Goal: Task Accomplishment & Management: Manage account settings

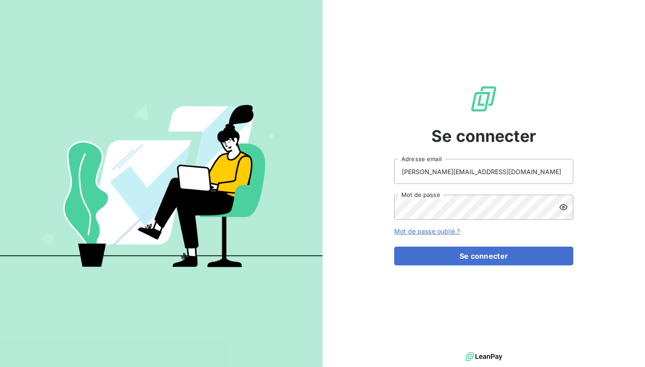
click at [561, 204] on icon at bounding box center [563, 207] width 9 height 9
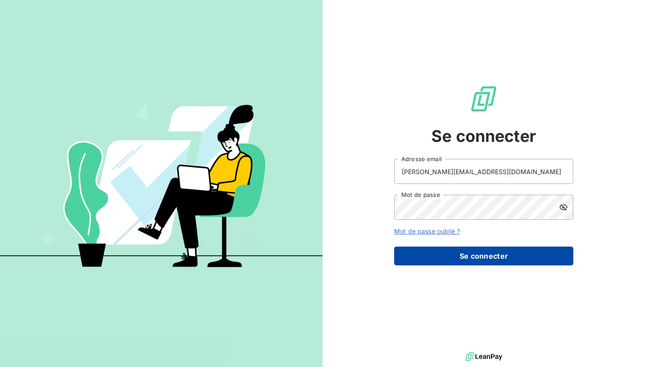
click at [487, 257] on button "Se connecter" at bounding box center [483, 256] width 179 height 19
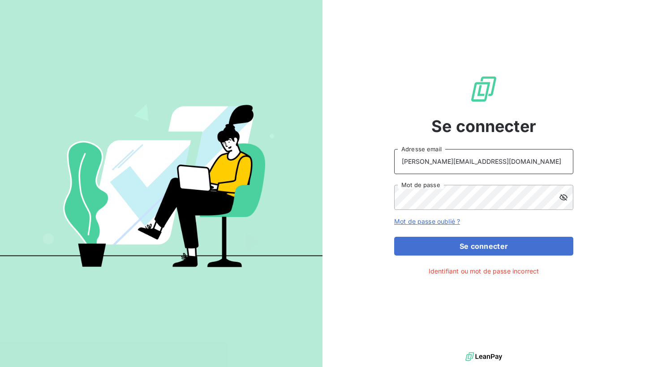
click at [470, 162] on input "[PERSON_NAME][EMAIL_ADDRESS][DOMAIN_NAME]" at bounding box center [483, 161] width 179 height 25
click at [506, 165] on input "[PERSON_NAME][EMAIL_ADDRESS][DOMAIN_NAME]" at bounding box center [483, 161] width 179 height 25
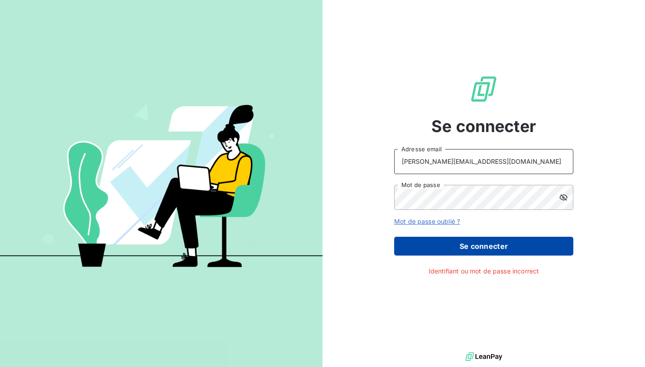
type input "[PERSON_NAME][EMAIL_ADDRESS][DOMAIN_NAME]"
click at [466, 243] on button "Se connecter" at bounding box center [483, 246] width 179 height 19
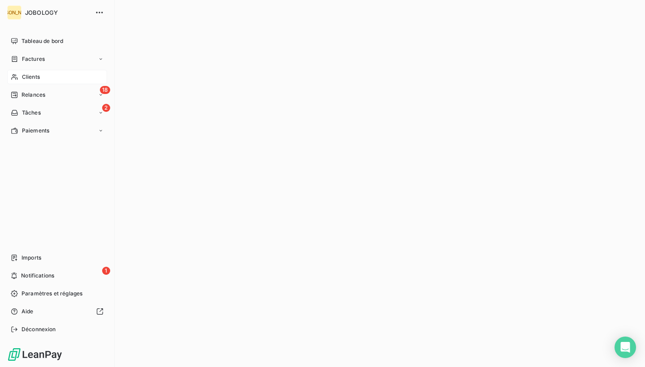
click at [42, 78] on div "Clients" at bounding box center [57, 77] width 100 height 14
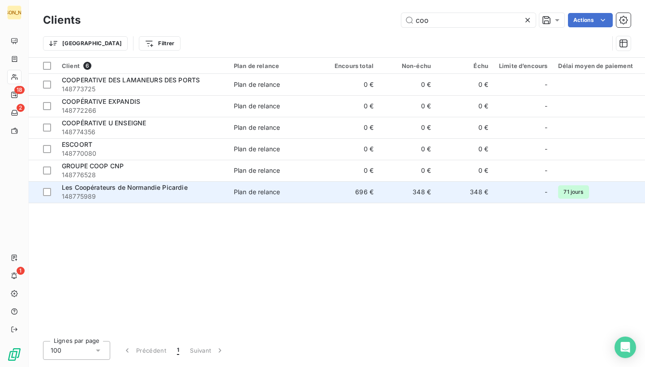
type input "coo"
click at [209, 188] on div "Les Coopérateurs de Normandie Picardie" at bounding box center [142, 187] width 161 height 9
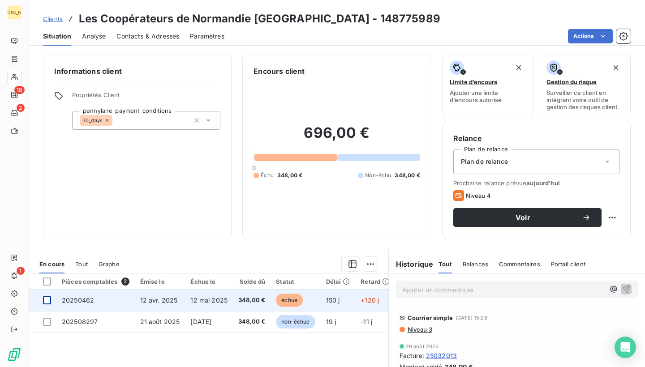
click at [47, 298] on div at bounding box center [47, 300] width 8 height 8
click at [340, 299] on span "150 j" at bounding box center [333, 300] width 14 height 8
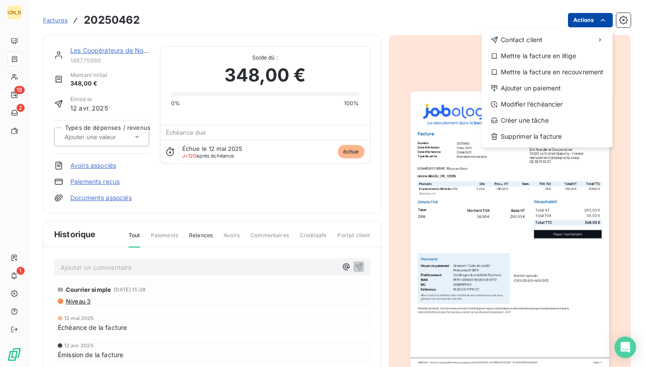
click at [606, 15] on html "JO 18 2 1 Factures 20250462 Actions Contact client Mettre la facture en litige …" at bounding box center [322, 183] width 645 height 367
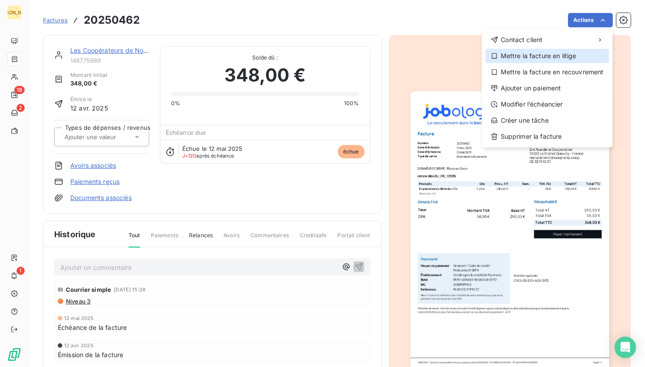
click at [570, 54] on div "Mettre la facture en litige" at bounding box center [547, 56] width 124 height 14
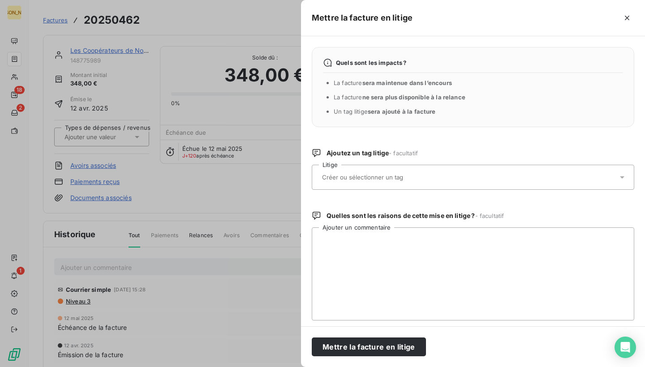
click at [426, 177] on div at bounding box center [468, 177] width 298 height 19
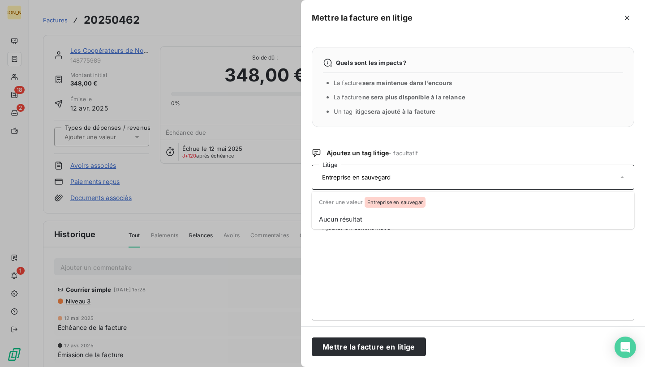
type input "Entreprise en sauvegarde"
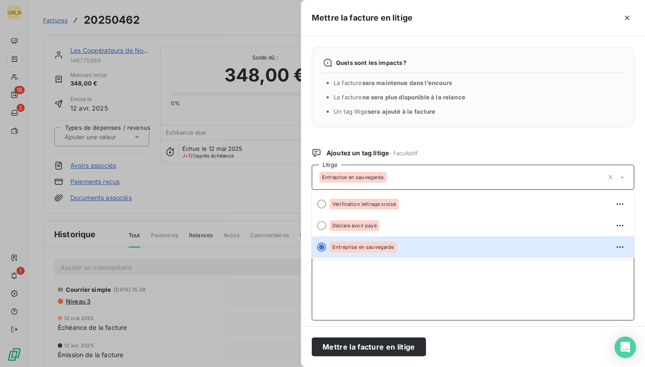
click at [389, 279] on textarea "Ajouter un commentaire" at bounding box center [473, 273] width 322 height 93
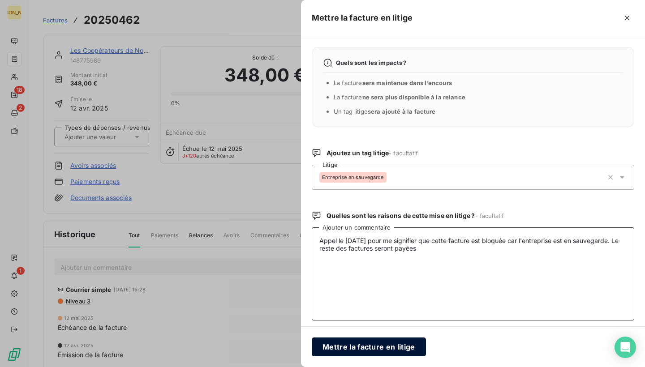
type textarea "Appel le [DATE] pour me signifier que cette facture est bloquée car l'entrepris…"
click at [390, 346] on button "Mettre la facture en litige" at bounding box center [369, 347] width 114 height 19
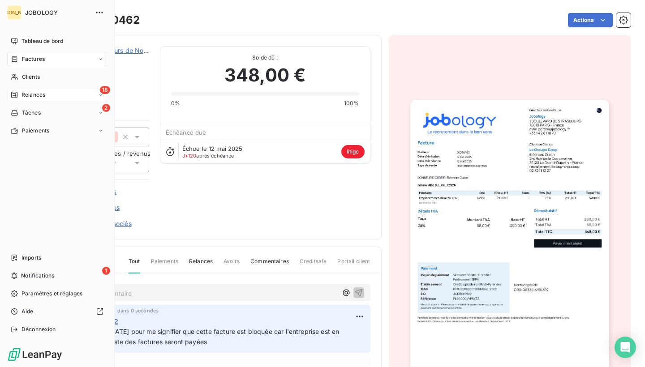
click at [26, 92] on span "Relances" at bounding box center [33, 95] width 24 height 8
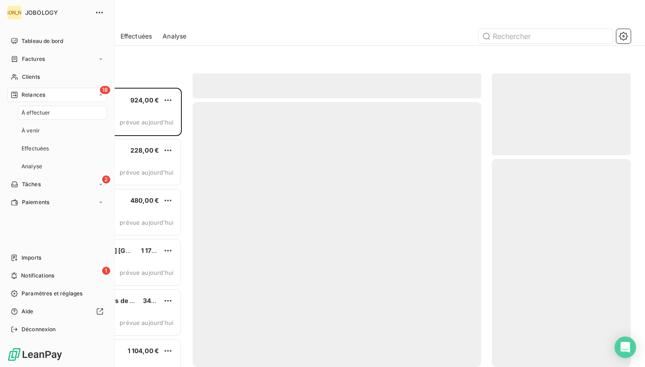
scroll to position [279, 139]
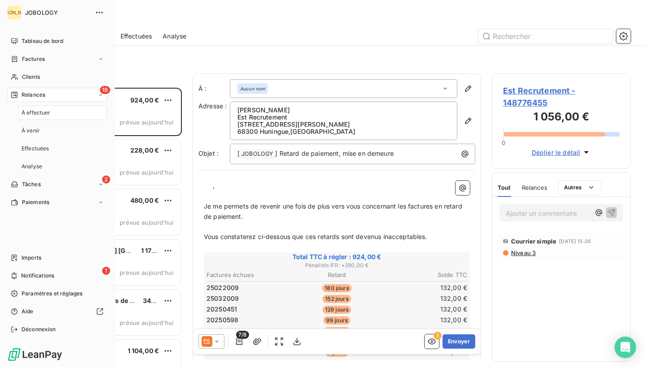
click at [32, 111] on span "À effectuer" at bounding box center [35, 113] width 29 height 8
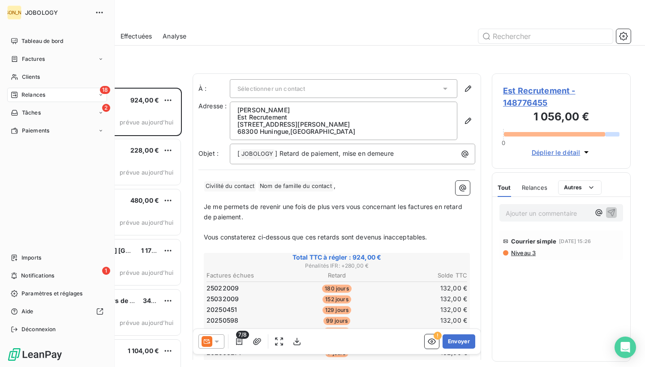
click at [34, 96] on span "Relances" at bounding box center [33, 95] width 24 height 8
click at [29, 130] on span "À venir" at bounding box center [30, 131] width 18 height 8
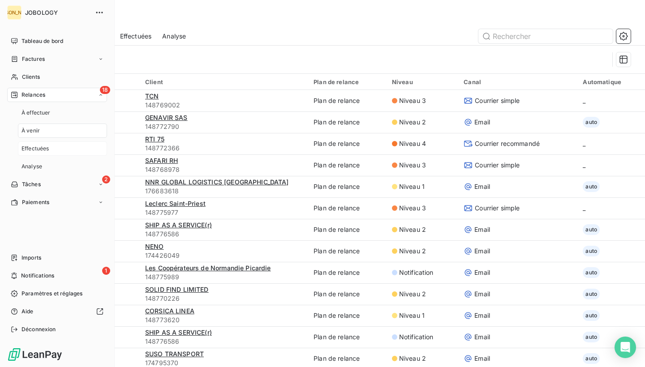
click at [30, 149] on span "Effectuées" at bounding box center [35, 149] width 28 height 8
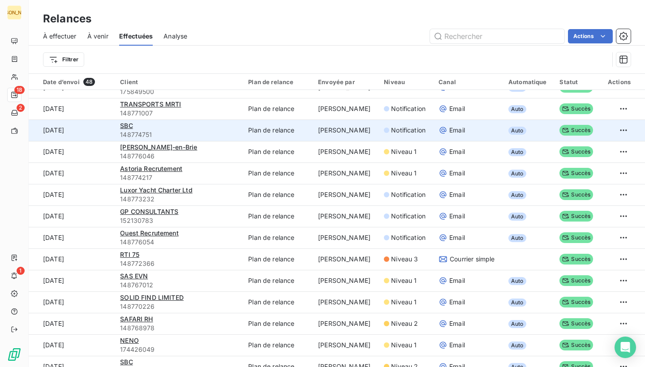
scroll to position [36, 0]
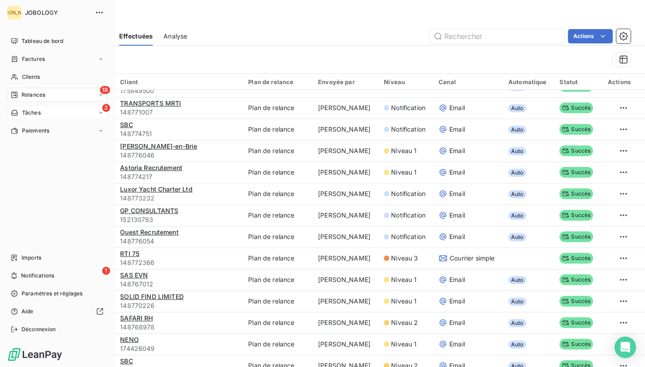
click at [23, 111] on span "Tâches" at bounding box center [31, 113] width 19 height 8
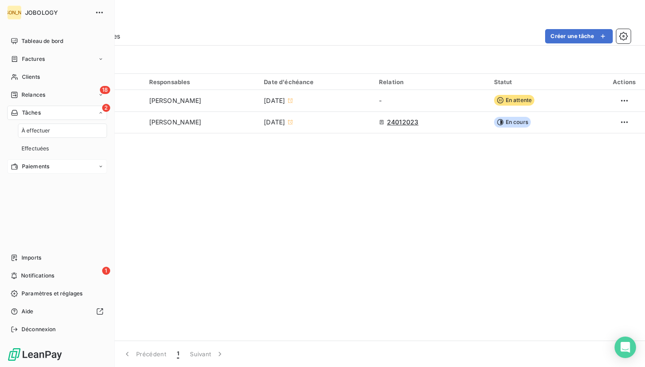
click at [33, 162] on div "Paiements" at bounding box center [57, 166] width 100 height 14
